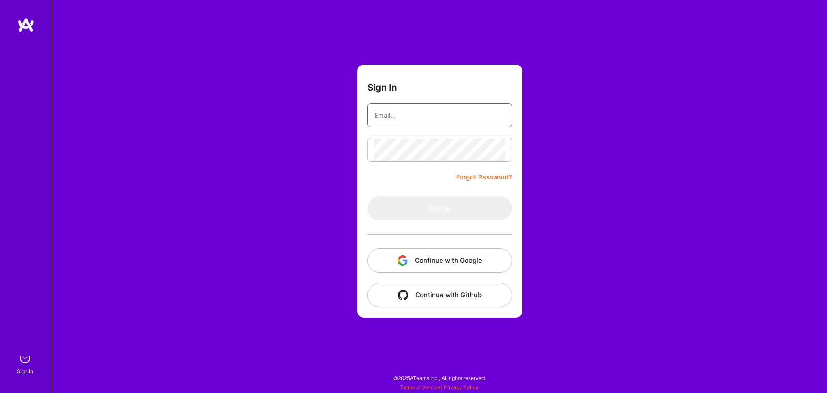
drag, startPoint x: 478, startPoint y: 116, endPoint x: 480, endPoint y: 126, distance: 10.0
click at [478, 116] on input "email" at bounding box center [439, 115] width 131 height 22
type input "[EMAIL_ADDRESS][DOMAIN_NAME]"
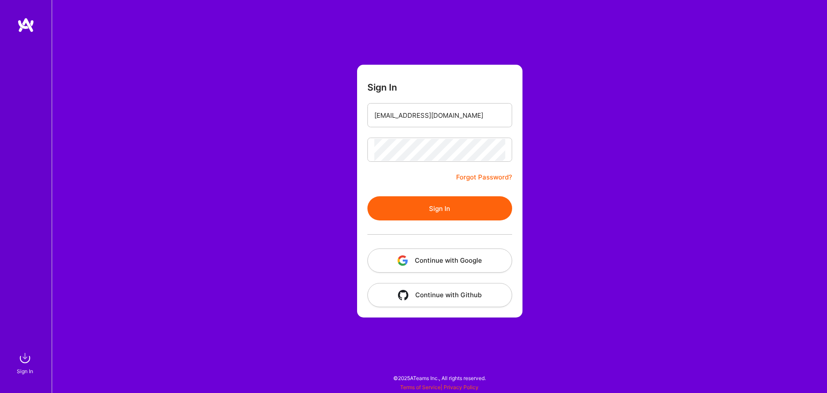
click at [441, 209] on button "Sign In" at bounding box center [440, 208] width 145 height 24
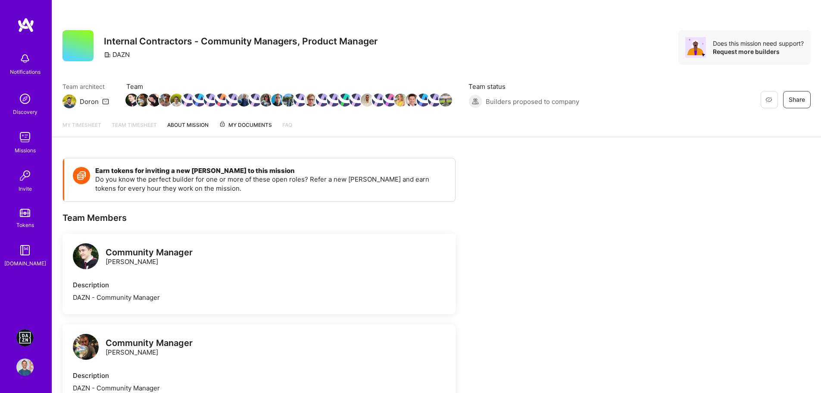
click at [22, 336] on img at bounding box center [24, 337] width 17 height 17
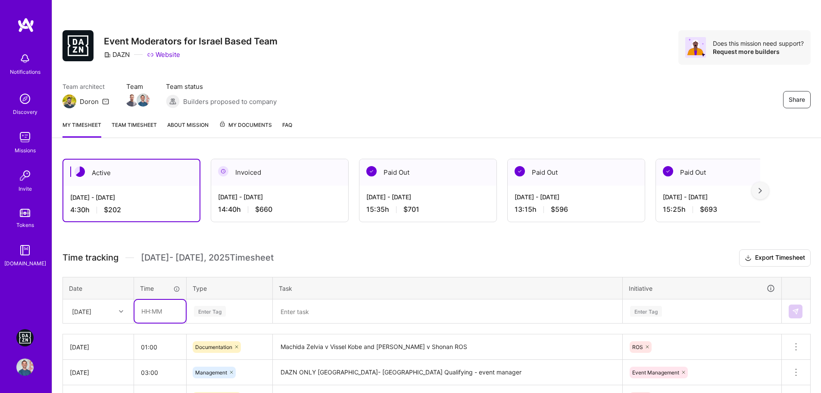
click at [146, 313] on input "text" at bounding box center [159, 310] width 51 height 23
type input "03:25"
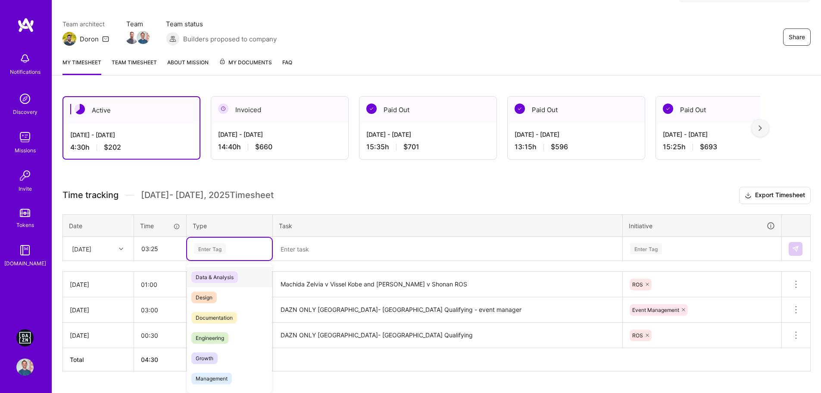
scroll to position [66, 0]
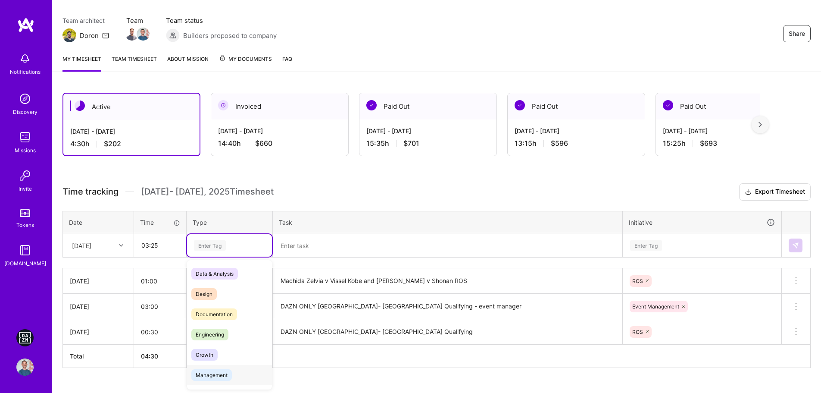
click at [211, 369] on span "Management" at bounding box center [211, 375] width 41 height 12
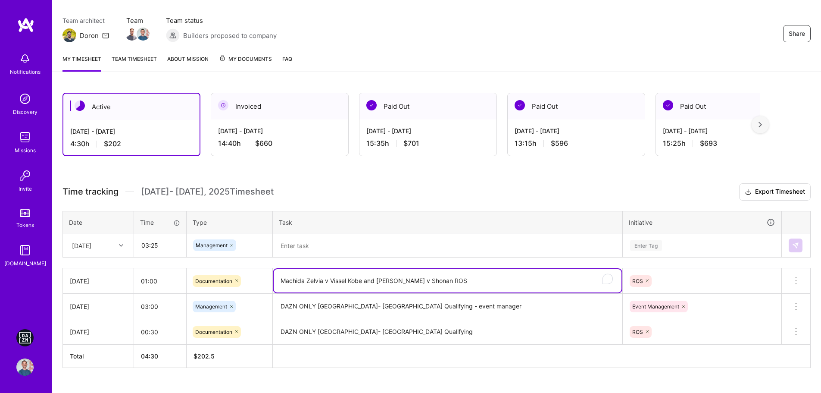
drag, startPoint x: 281, startPoint y: 280, endPoint x: 424, endPoint y: 282, distance: 142.6
click at [424, 282] on textarea "Machida Zelvia v Vissel Kobe and [PERSON_NAME] v Shonan ROS" at bounding box center [448, 280] width 348 height 23
